Goal: Check status: Check status

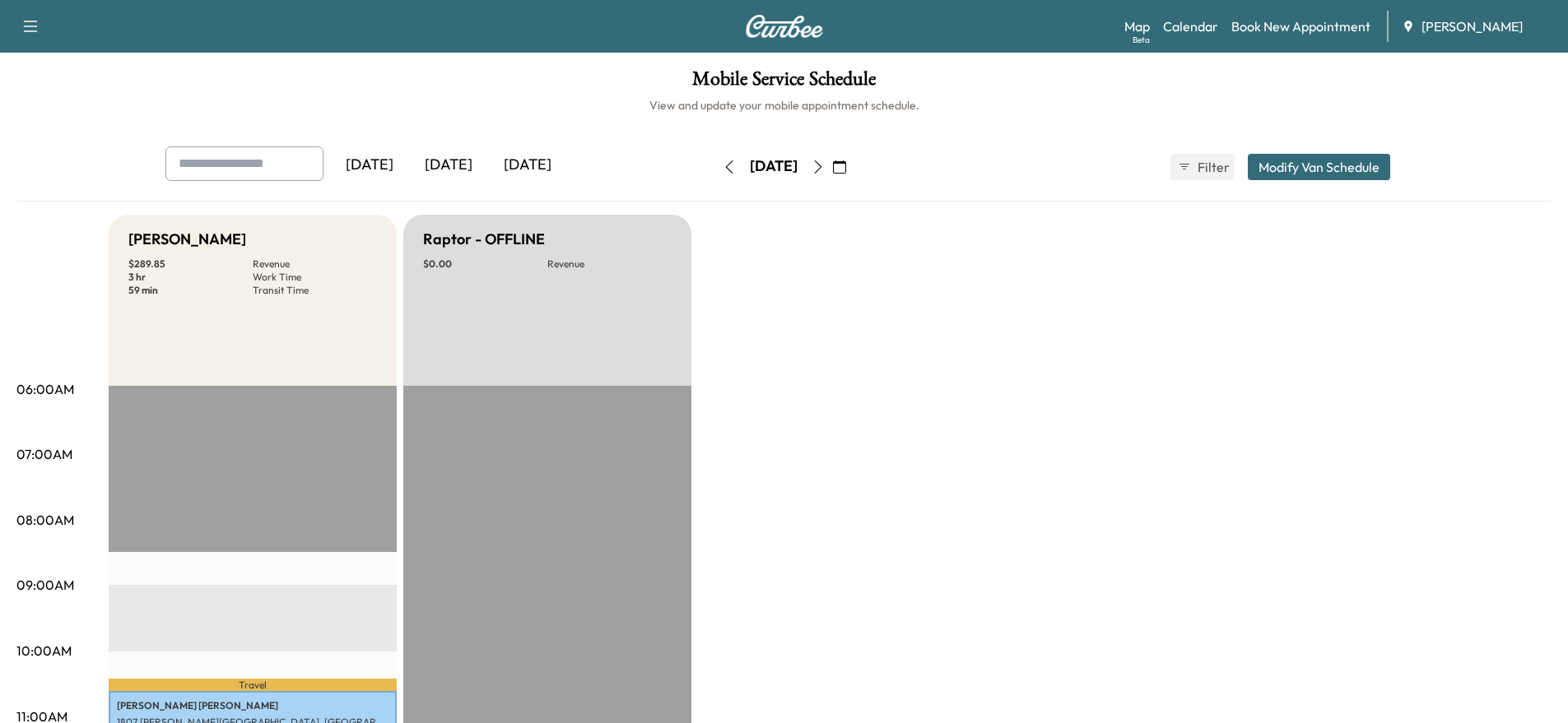
click at [824, 166] on icon "button" at bounding box center [818, 167] width 13 height 13
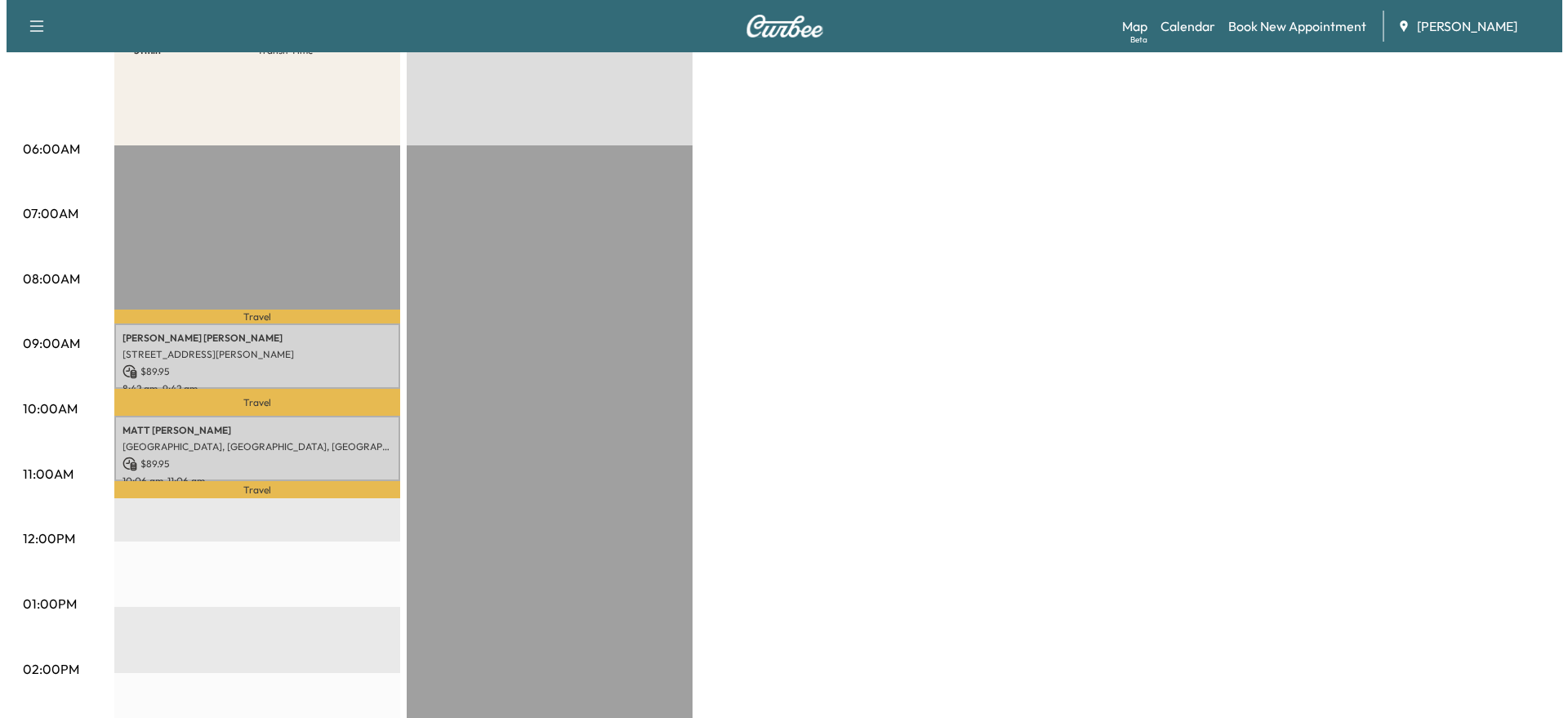
scroll to position [245, 0]
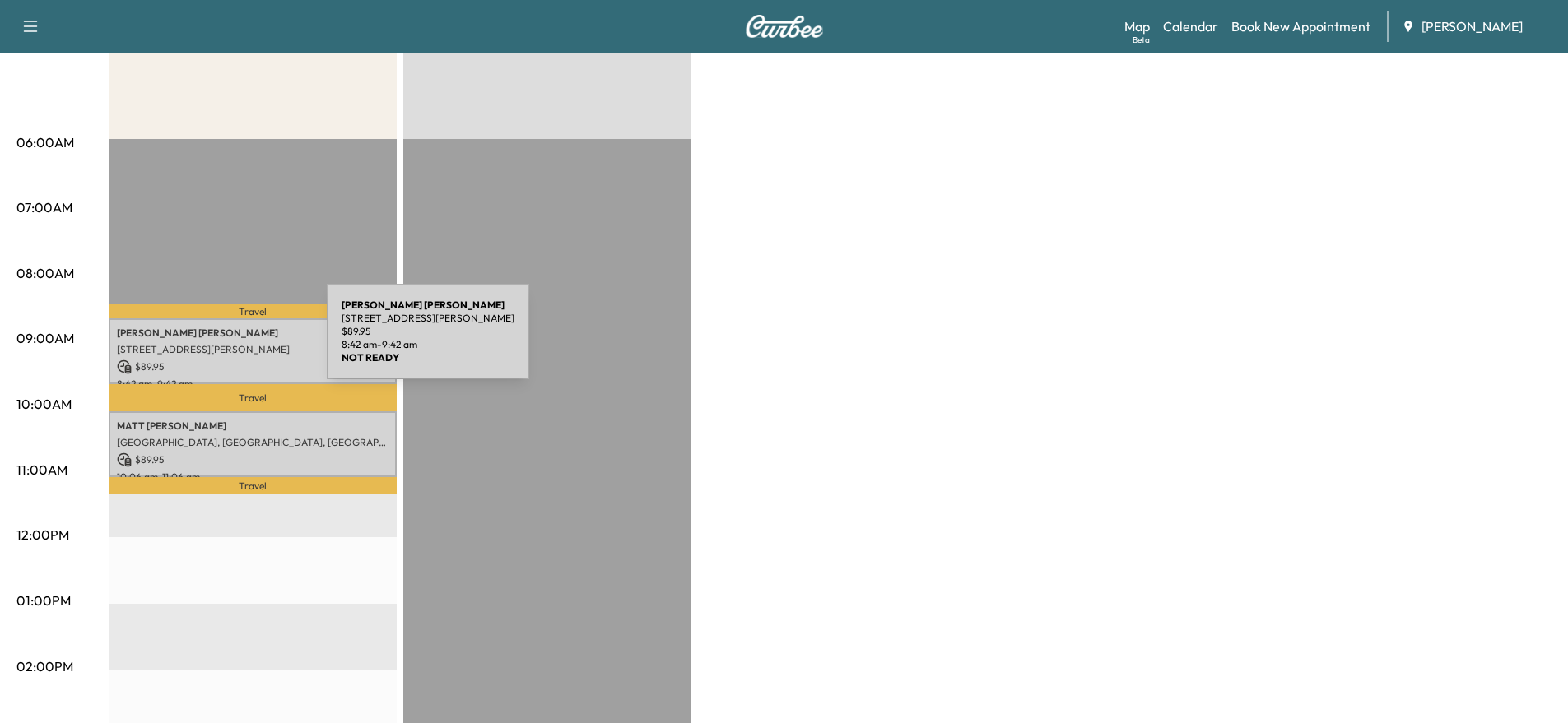
click at [203, 343] on p "[STREET_ADDRESS][PERSON_NAME]" at bounding box center [253, 350] width 272 height 13
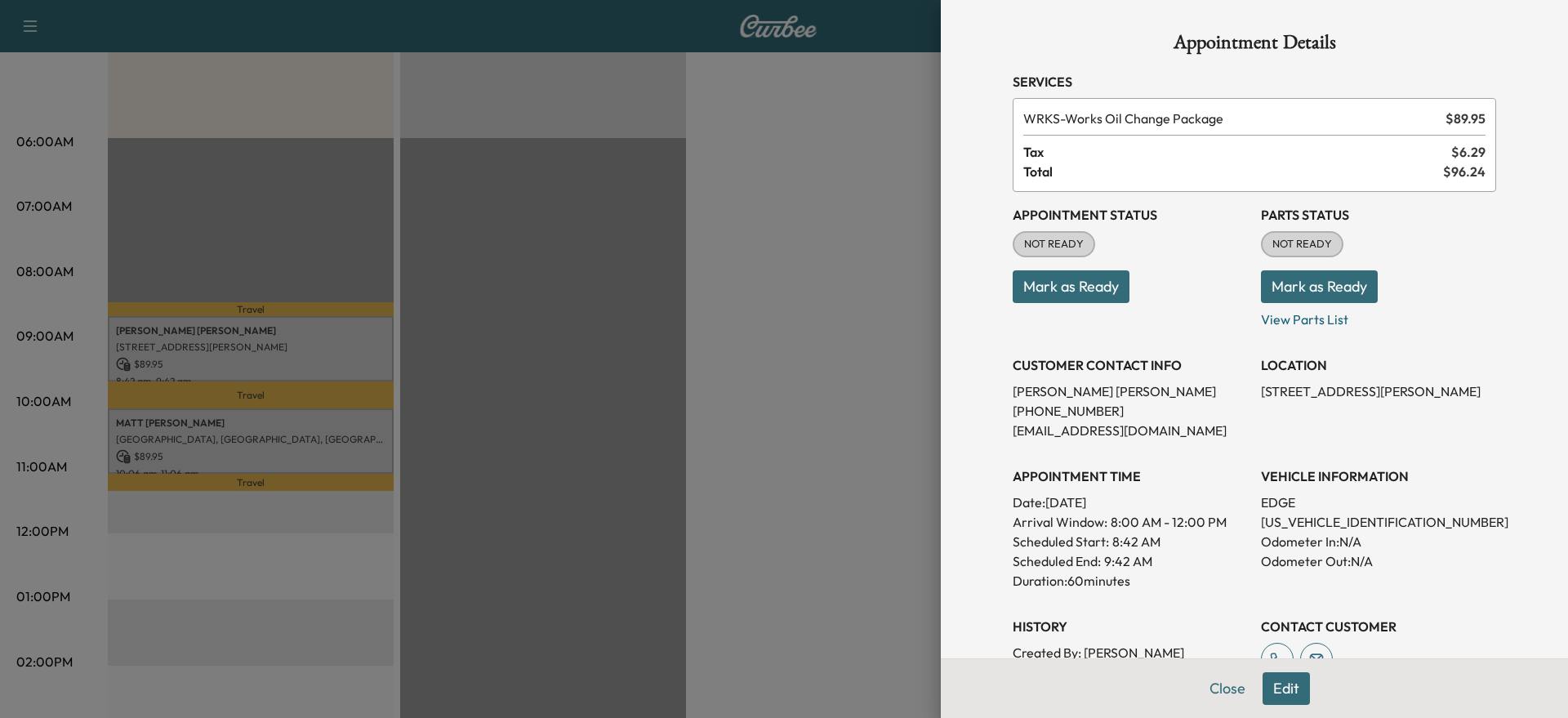
drag, startPoint x: 1093, startPoint y: 270, endPoint x: 1091, endPoint y: 278, distance: 8.2
click at [1092, 270] on button "Mark as Ready" at bounding box center [1071, 286] width 117 height 32
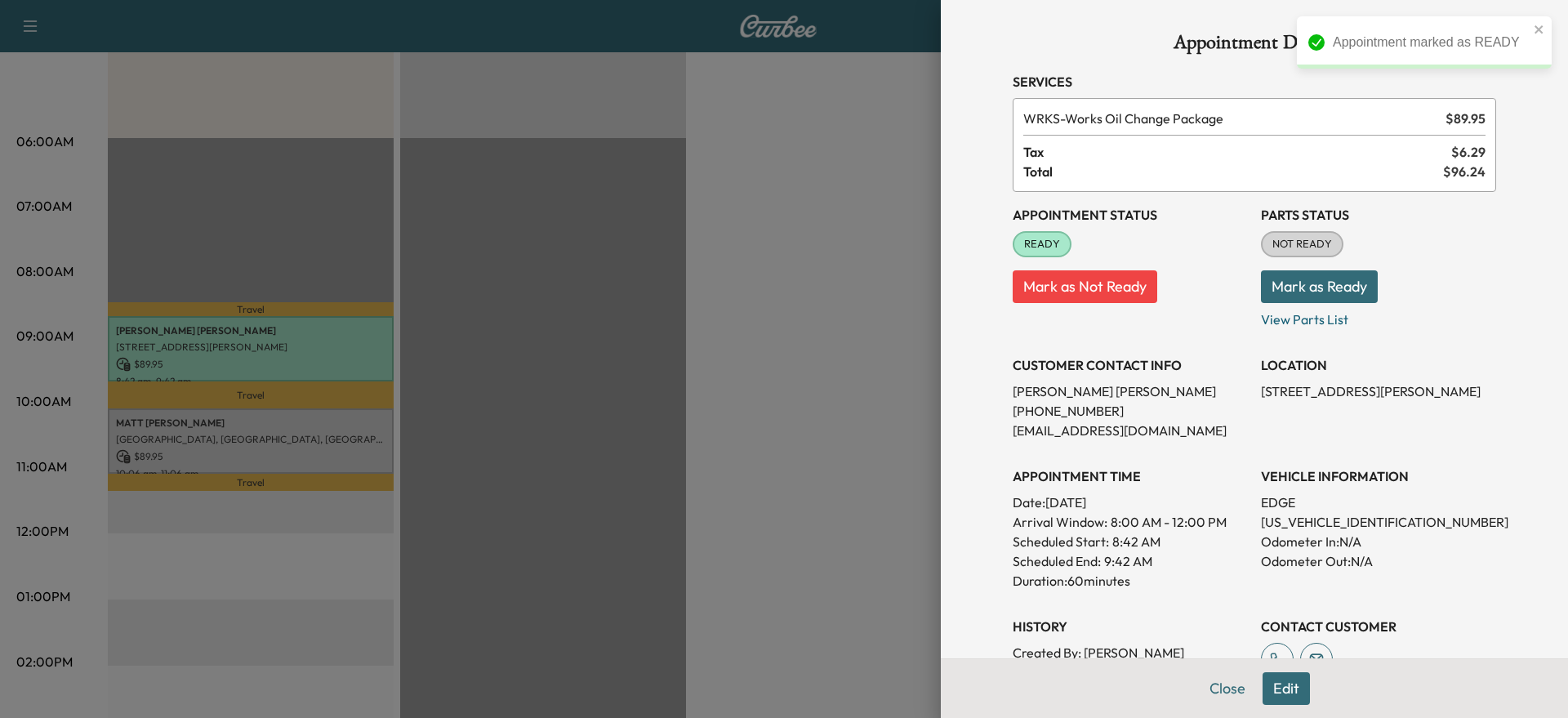
click at [1300, 523] on p "[US_VEHICLE_IDENTIFICATION_NUMBER]" at bounding box center [1378, 522] width 235 height 19
click at [1299, 518] on p "[US_VEHICLE_IDENTIFICATION_NUMBER]" at bounding box center [1378, 522] width 235 height 19
copy p "[US_VEHICLE_IDENTIFICATION_NUMBER]"
click at [612, 380] on div at bounding box center [784, 359] width 1568 height 718
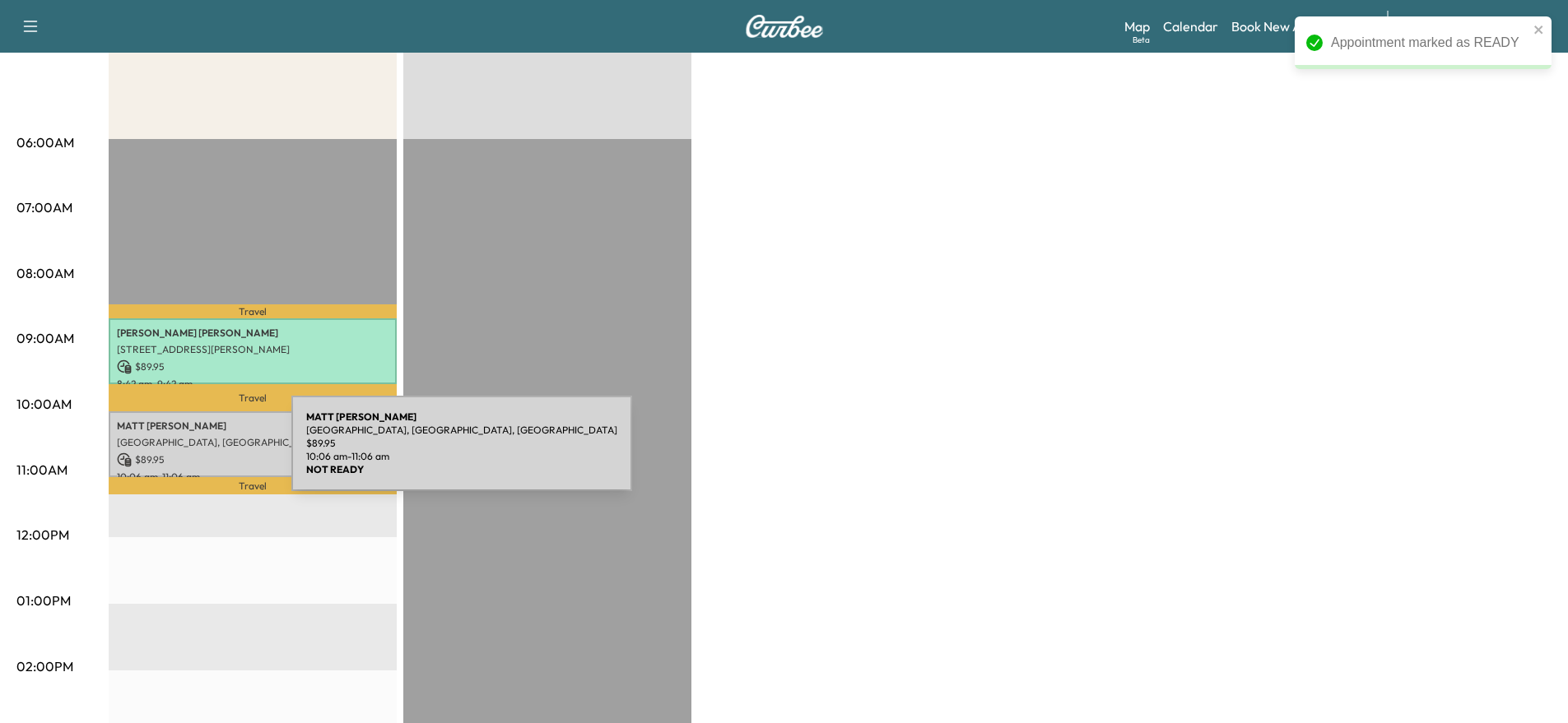
click at [168, 453] on p "$ 89.95" at bounding box center [253, 460] width 272 height 15
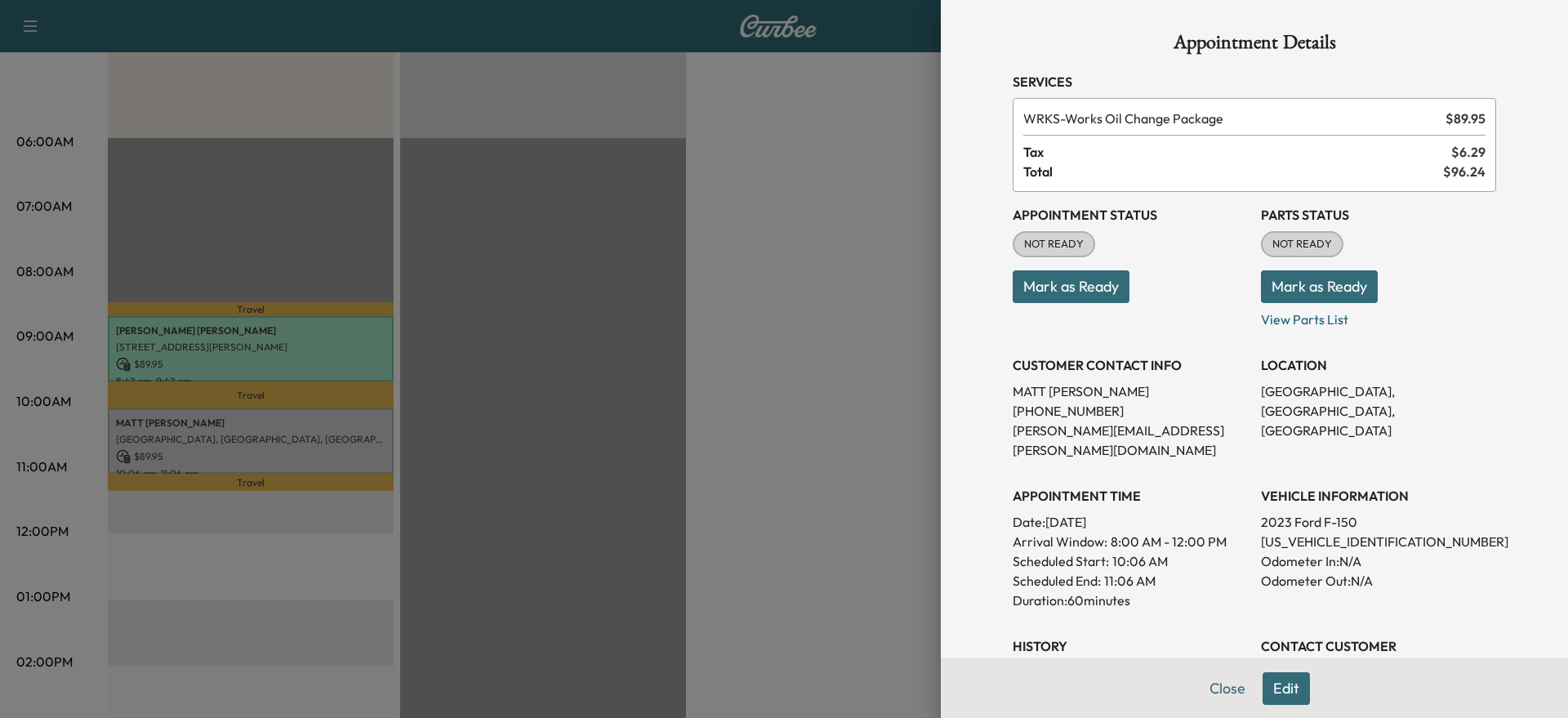
click at [1101, 276] on button "Mark as Ready" at bounding box center [1071, 286] width 117 height 32
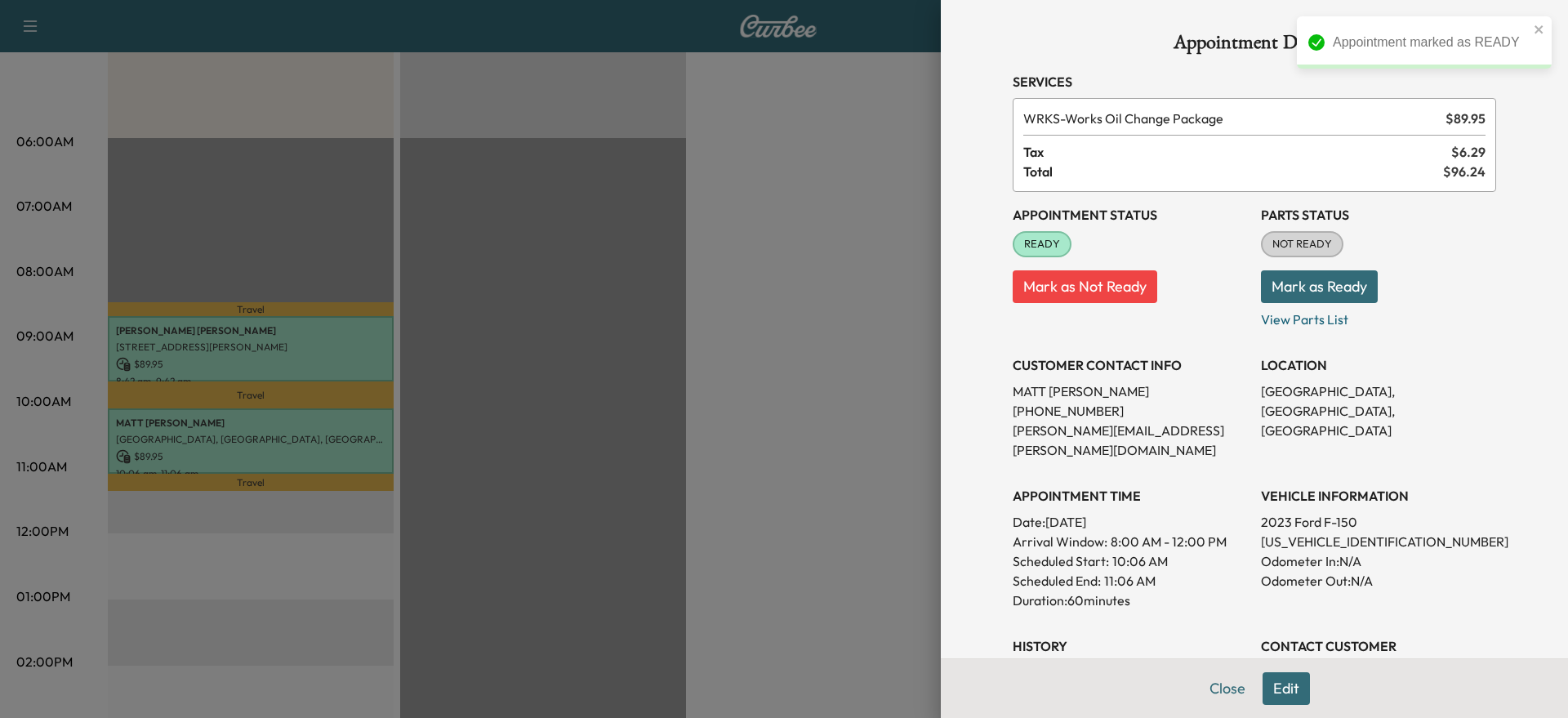
click at [1308, 532] on p "[US_VEHICLE_IDENTIFICATION_NUMBER]" at bounding box center [1378, 541] width 235 height 19
copy p "[US_VEHICLE_IDENTIFICATION_NUMBER]"
